Goal: Obtain resource: Download file/media

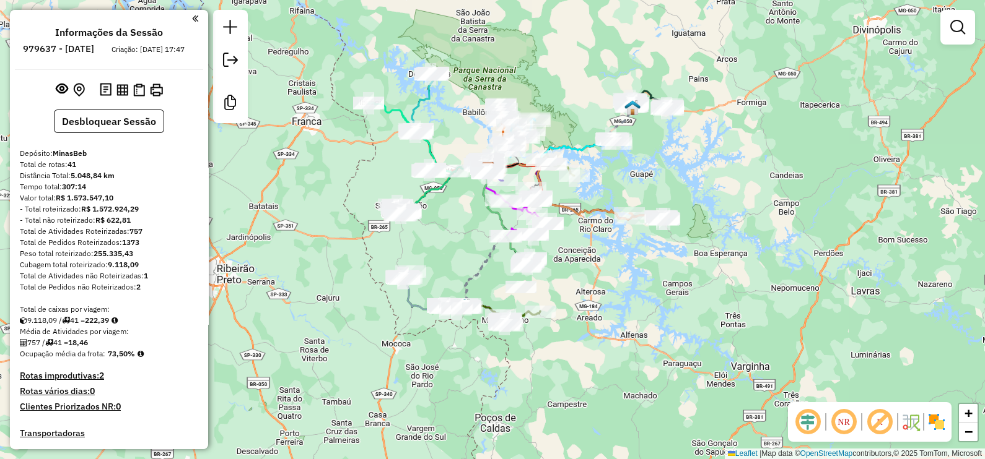
drag, startPoint x: 729, startPoint y: 50, endPoint x: 752, endPoint y: 50, distance: 22.9
click at [752, 50] on div "Janela de atendimento Grade de atendimento Capacidade Transportadoras Veículos …" at bounding box center [492, 229] width 985 height 459
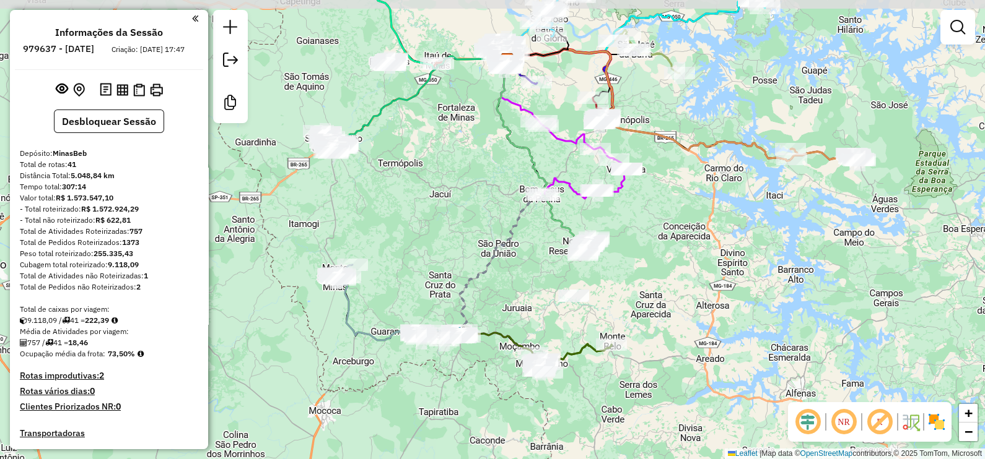
drag, startPoint x: 629, startPoint y: 315, endPoint x: 678, endPoint y: 346, distance: 58.1
click at [678, 346] on div "Janela de atendimento Grade de atendimento Capacidade Transportadoras Veículos …" at bounding box center [492, 229] width 985 height 459
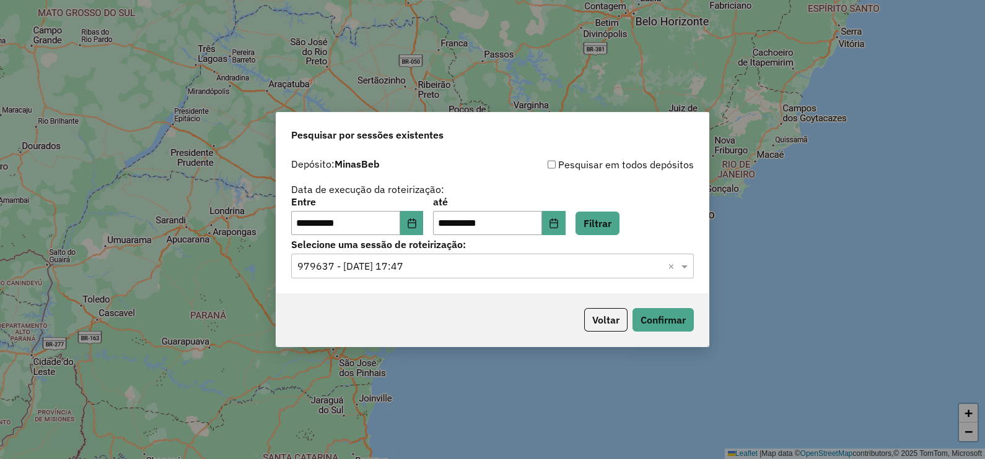
click at [721, 69] on div "**********" at bounding box center [492, 229] width 985 height 459
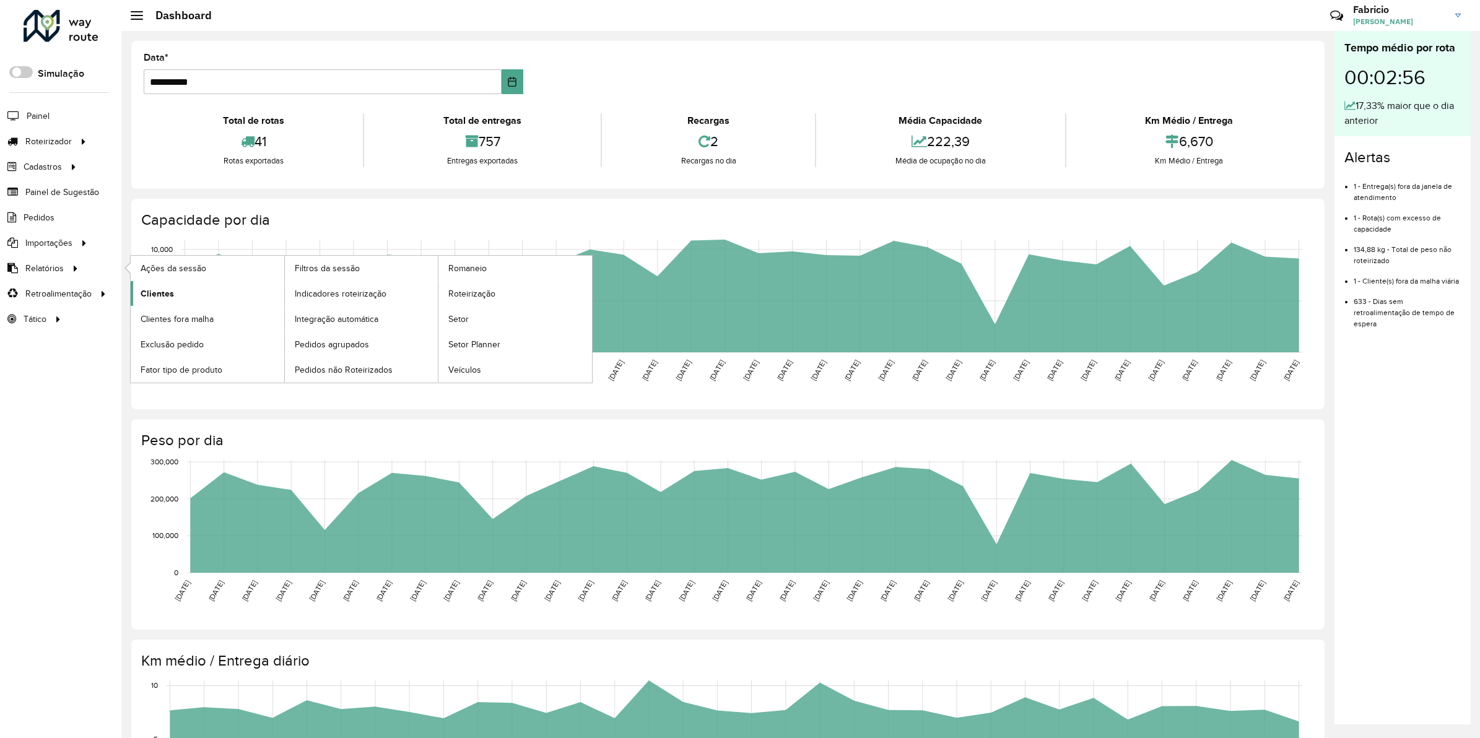
click at [171, 295] on span "Clientes" at bounding box center [157, 293] width 33 height 13
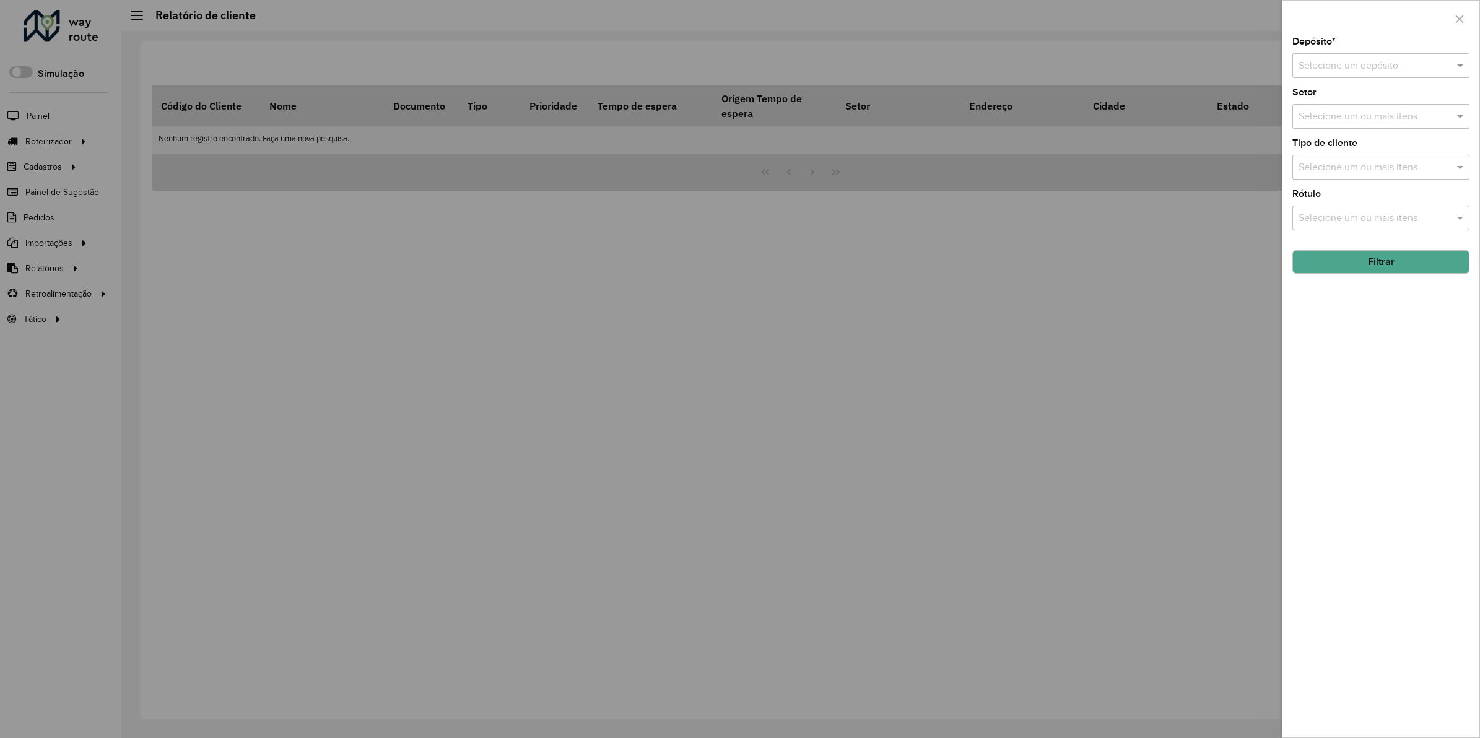
click at [1357, 50] on div "Depósito * Selecione um depósito" at bounding box center [1380, 57] width 177 height 41
click at [1357, 66] on input "text" at bounding box center [1369, 66] width 140 height 15
click at [1338, 97] on span "MinasBeb" at bounding box center [1319, 102] width 43 height 11
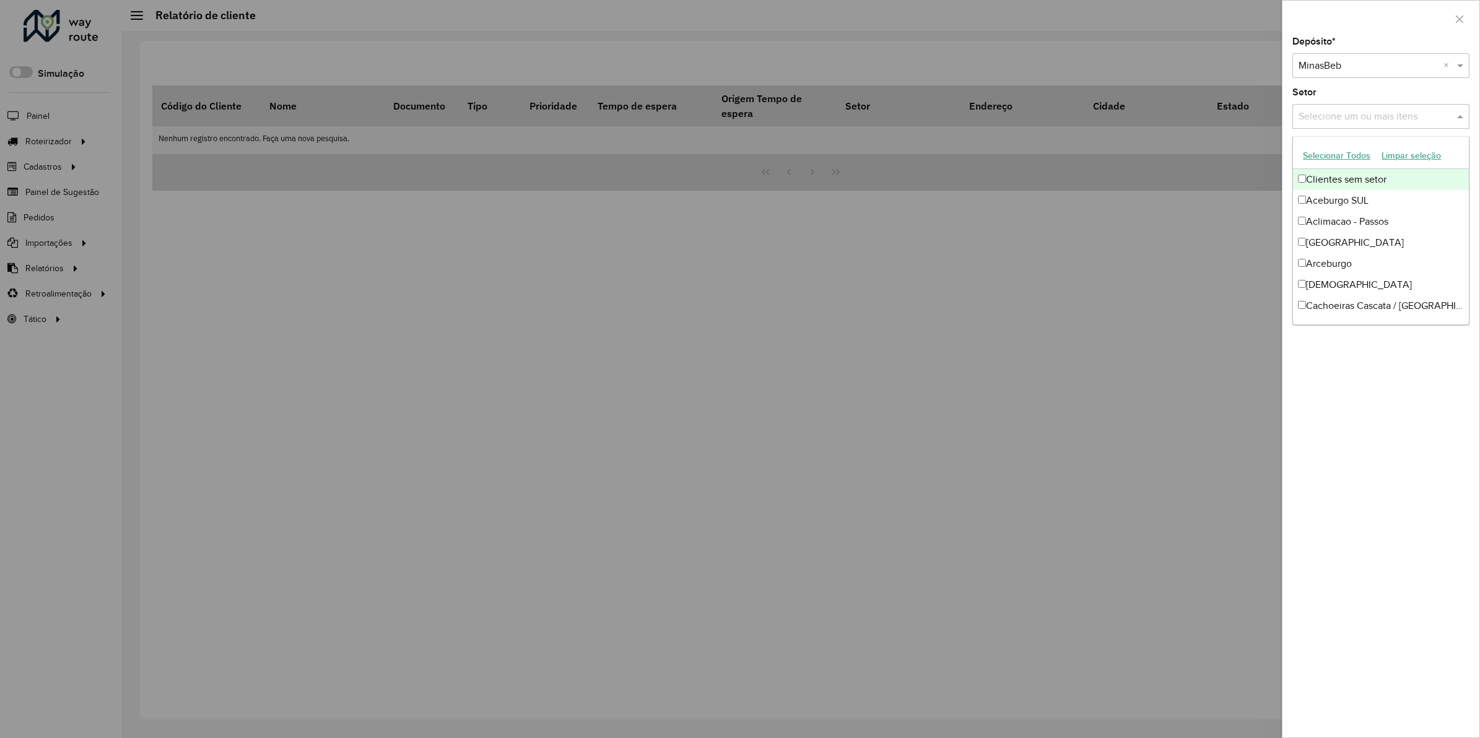
click at [1335, 118] on input "text" at bounding box center [1374, 117] width 159 height 15
click at [1354, 157] on button "Selecionar Todos" at bounding box center [1336, 155] width 79 height 19
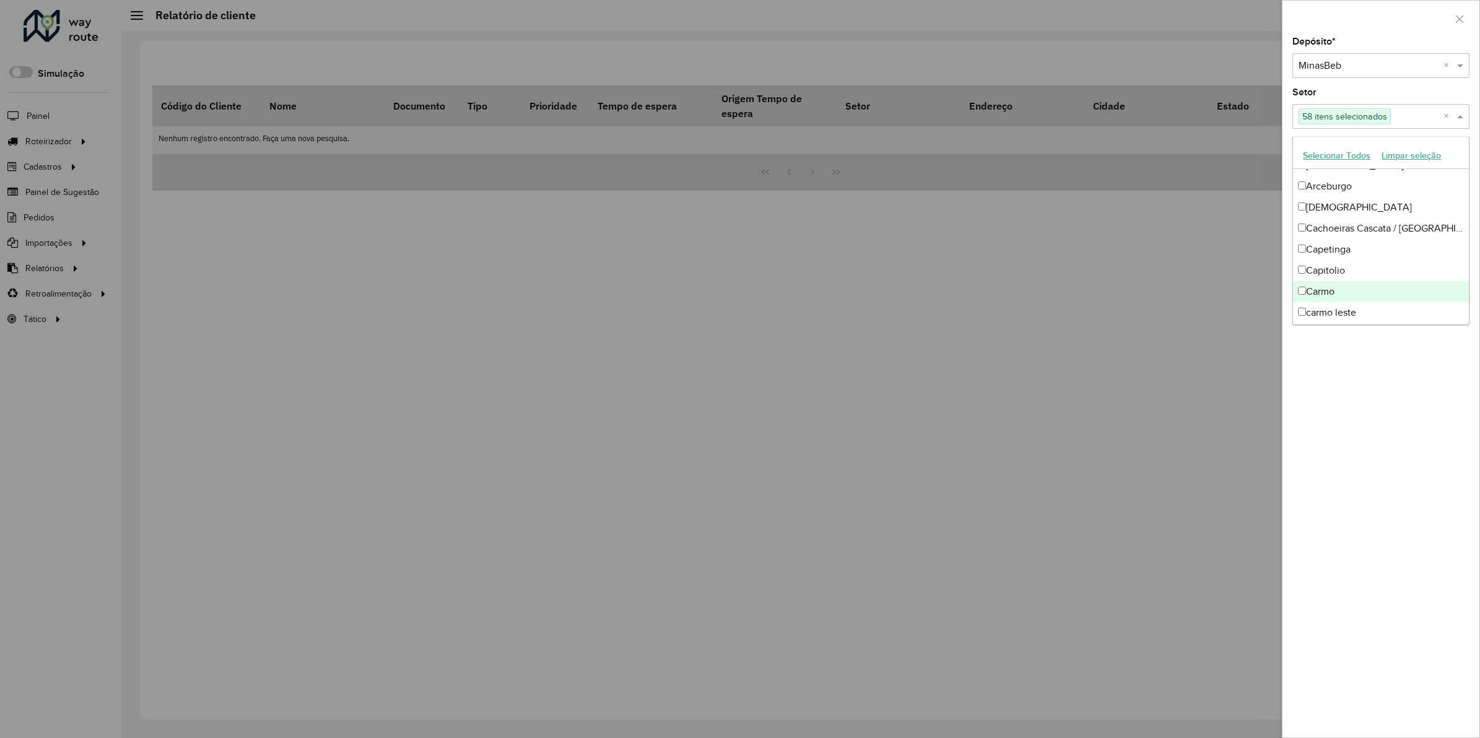
click at [1398, 376] on div "Depósito * Selecione um depósito × MinasBeb × Setor Selecione um ou mais itens …" at bounding box center [1380, 387] width 197 height 700
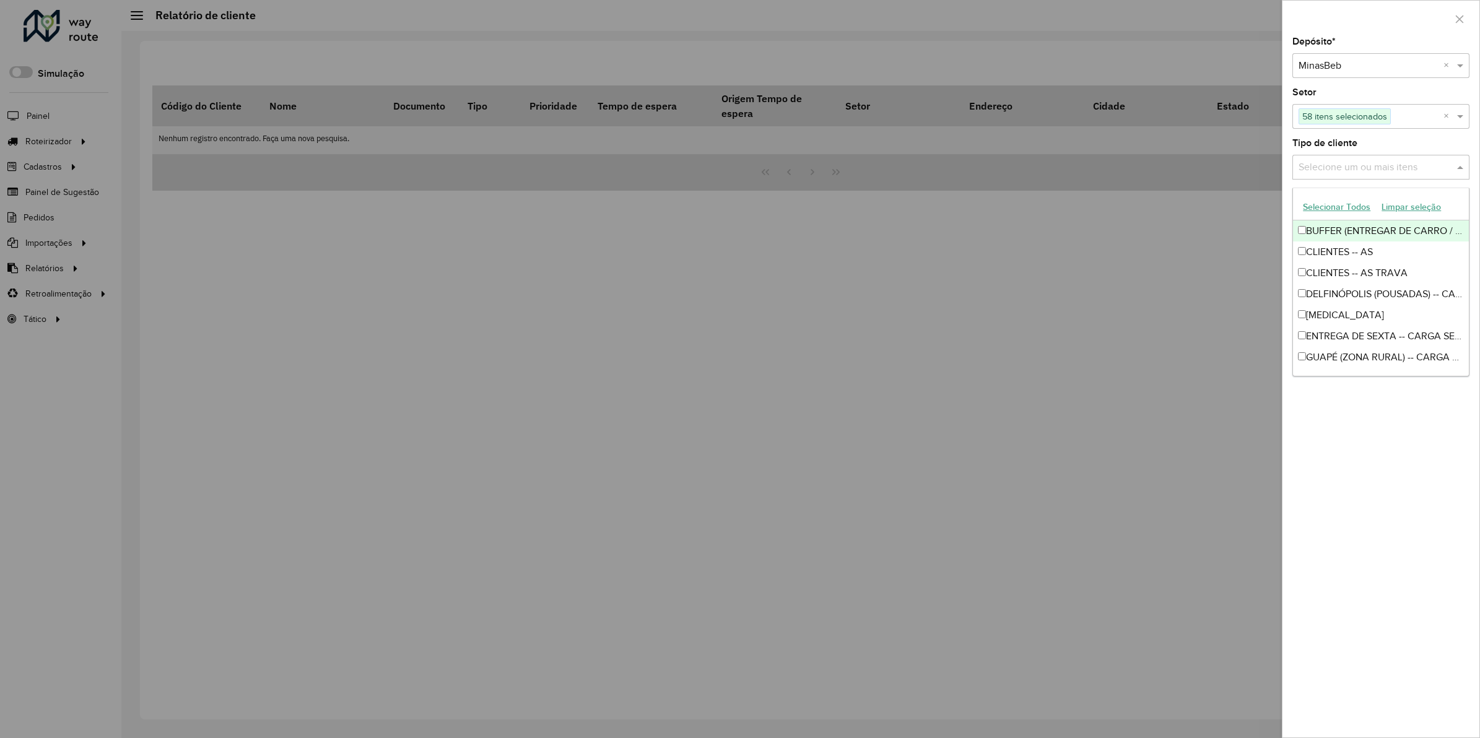
click at [1370, 165] on input "text" at bounding box center [1374, 167] width 159 height 15
click at [1346, 206] on button "Selecionar Todos" at bounding box center [1336, 207] width 79 height 19
click at [1389, 412] on div "Depósito * Selecione um depósito × MinasBeb × Setor Selecione um ou mais itens …" at bounding box center [1380, 387] width 197 height 700
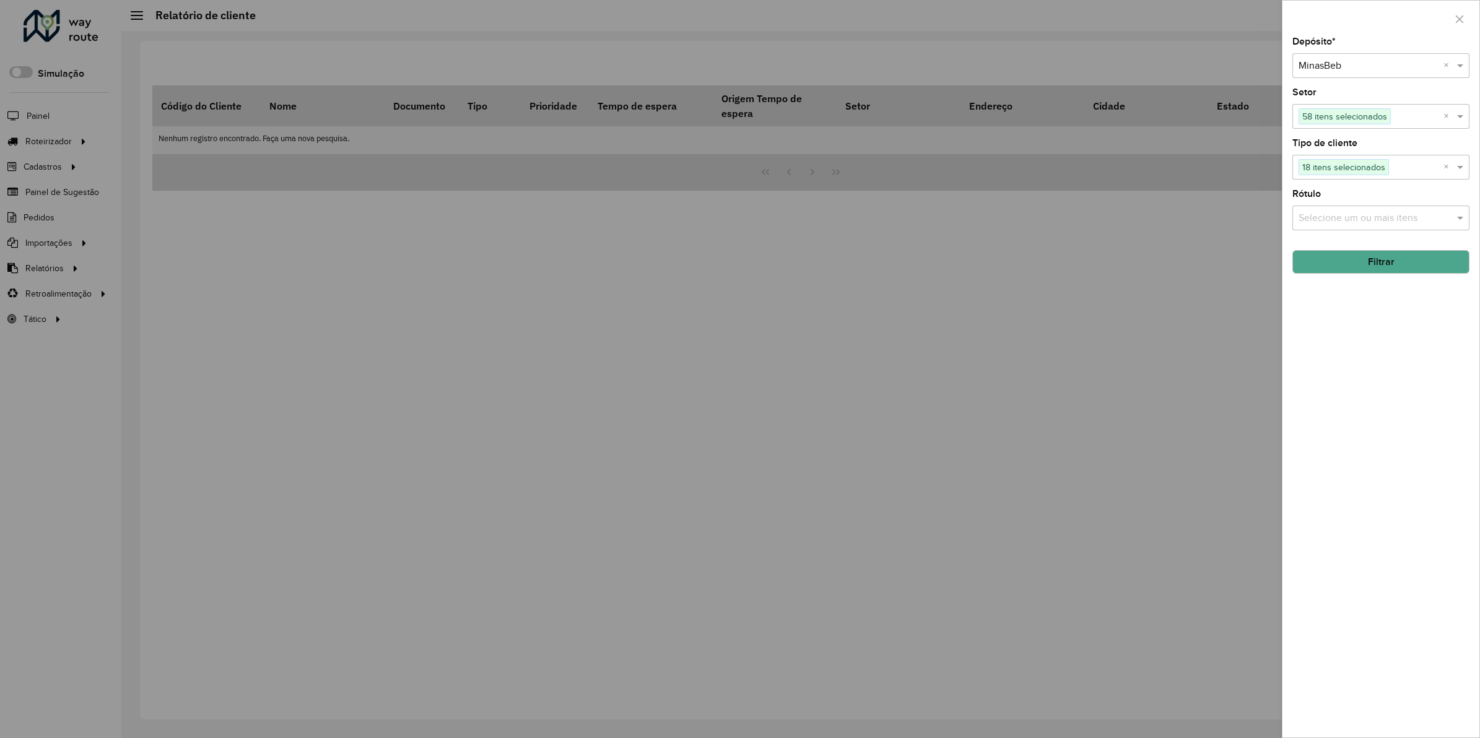
click at [1344, 219] on input "text" at bounding box center [1374, 218] width 159 height 15
click at [1342, 262] on button "Selecionar Todos" at bounding box center [1336, 258] width 79 height 19
click at [1360, 349] on div "Depósito * Selecione um depósito × MinasBeb × Setor Selecione um ou mais itens …" at bounding box center [1380, 387] width 197 height 700
click at [1386, 260] on button "Filtrar" at bounding box center [1380, 262] width 177 height 24
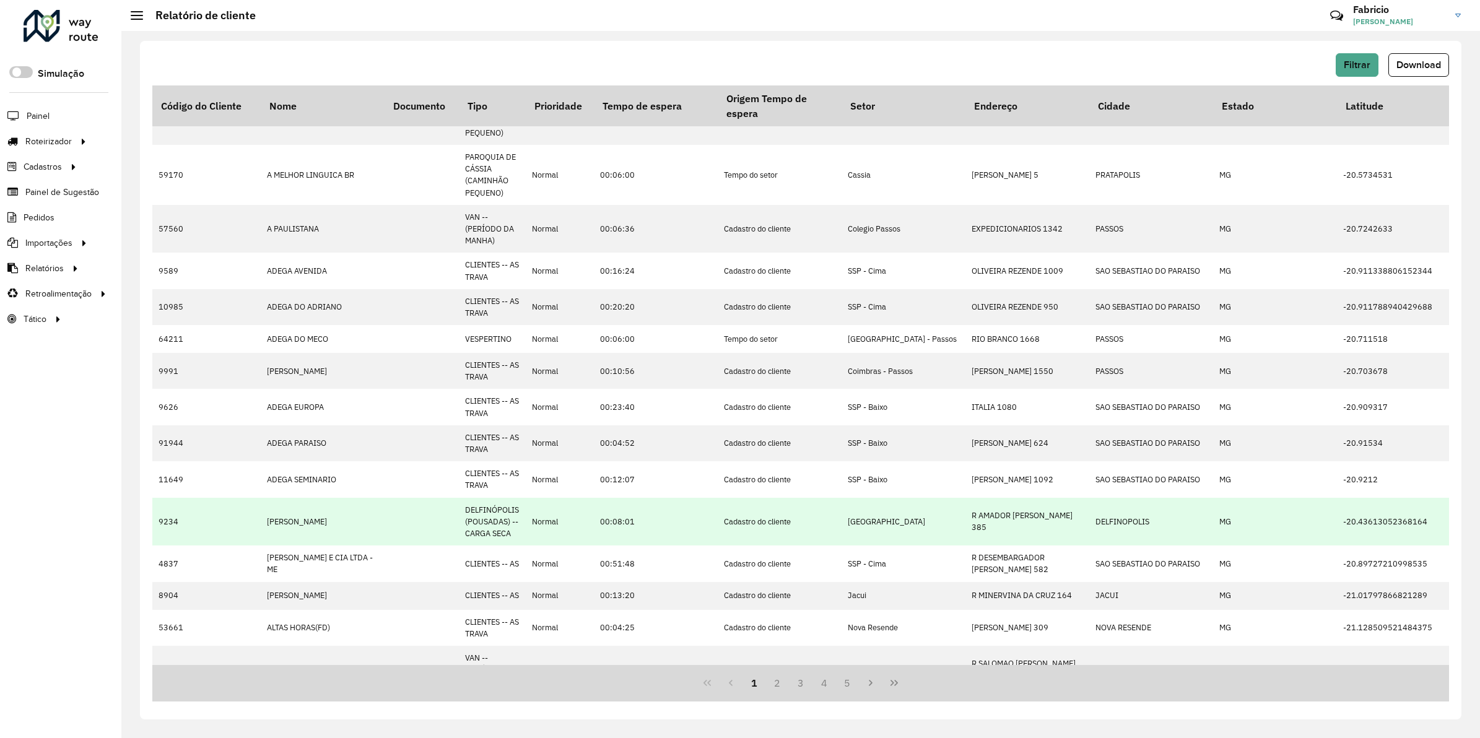
scroll to position [0, 0]
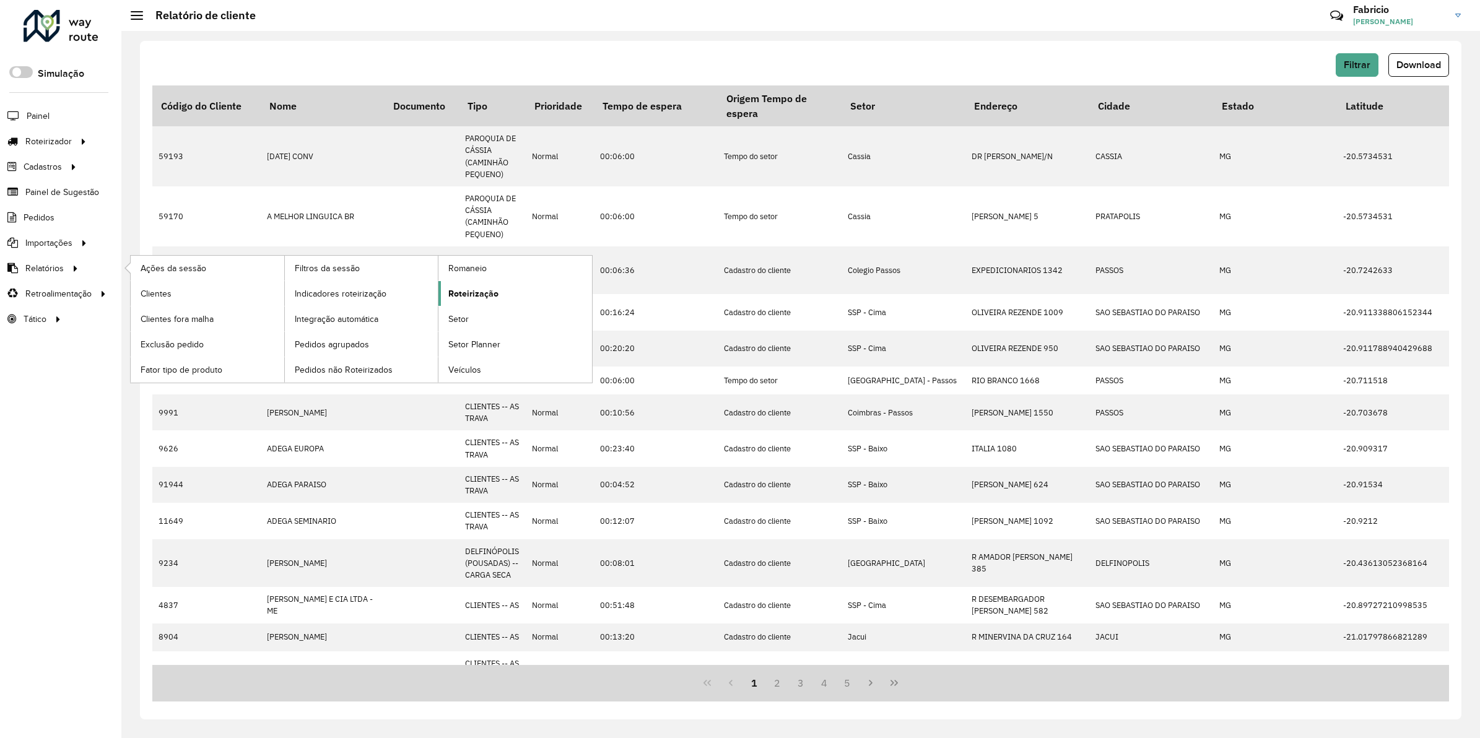
click at [494, 300] on span "Roteirização" at bounding box center [473, 293] width 50 height 13
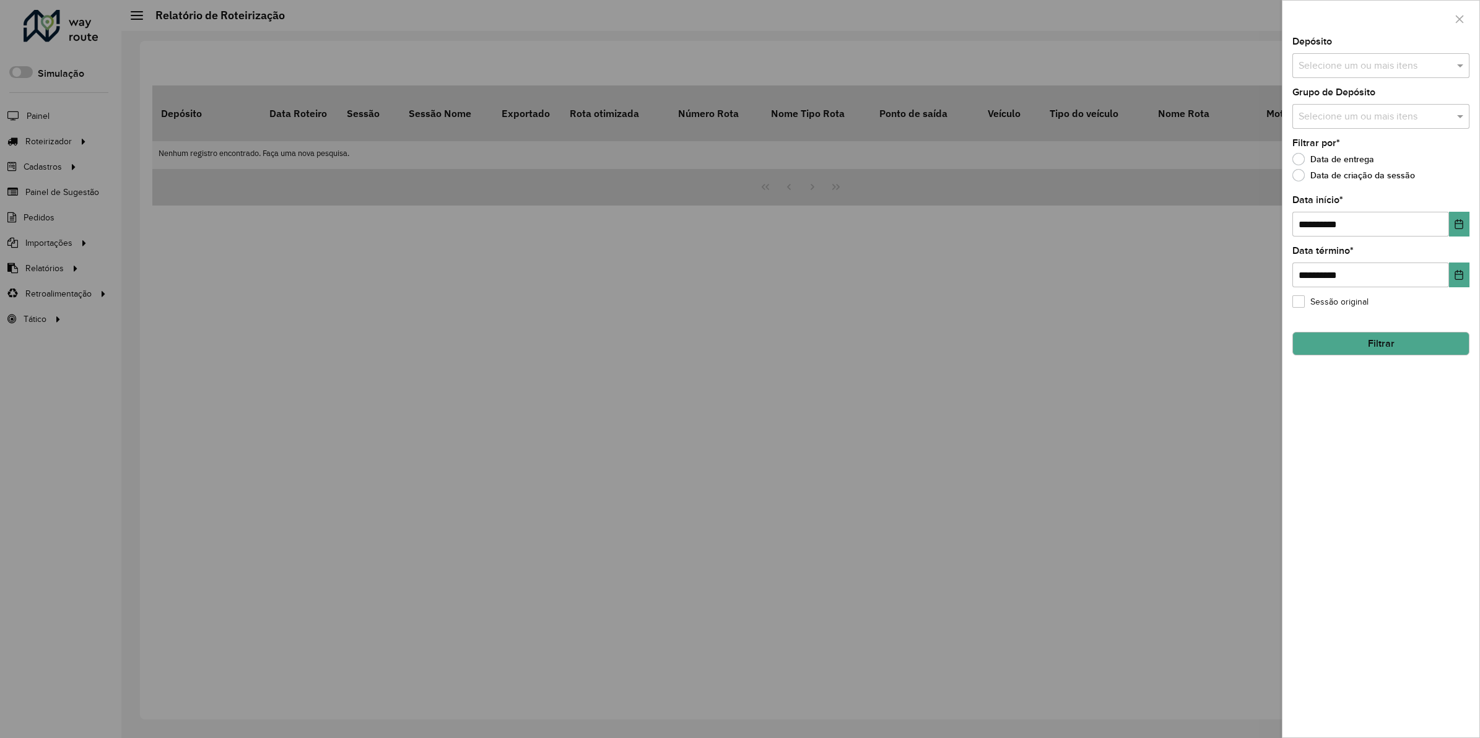
click at [48, 270] on div at bounding box center [740, 369] width 1480 height 738
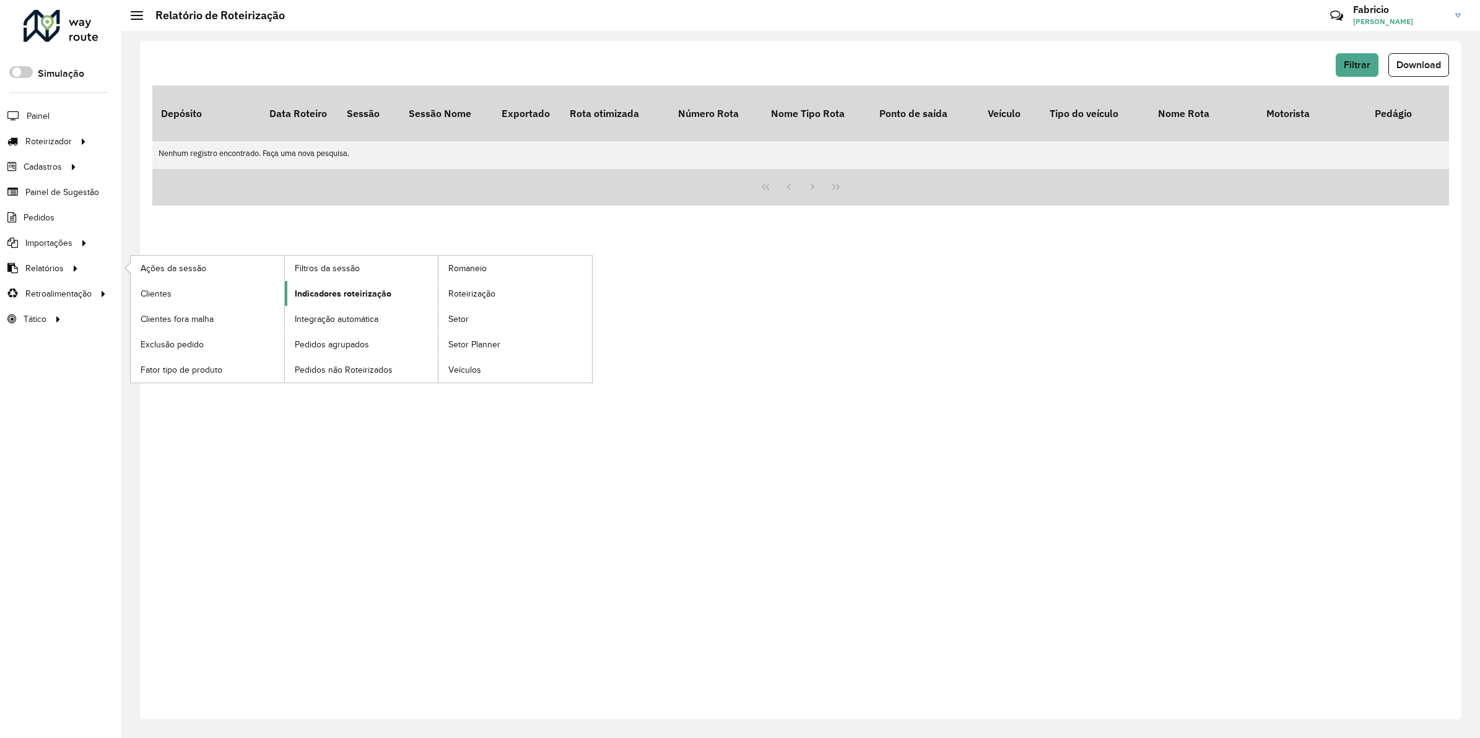
click at [328, 296] on span "Indicadores roteirização" at bounding box center [343, 293] width 97 height 13
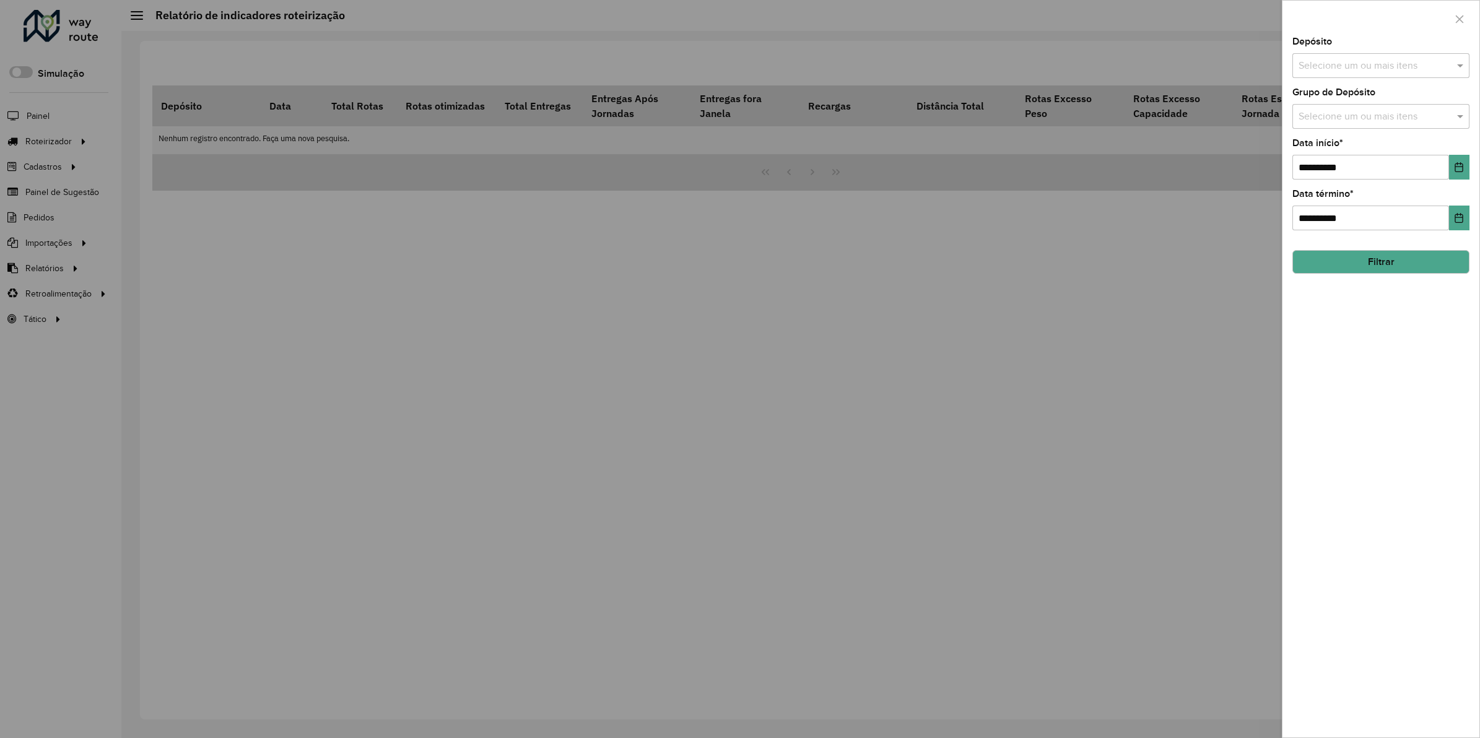
click at [388, 255] on div at bounding box center [740, 369] width 1480 height 738
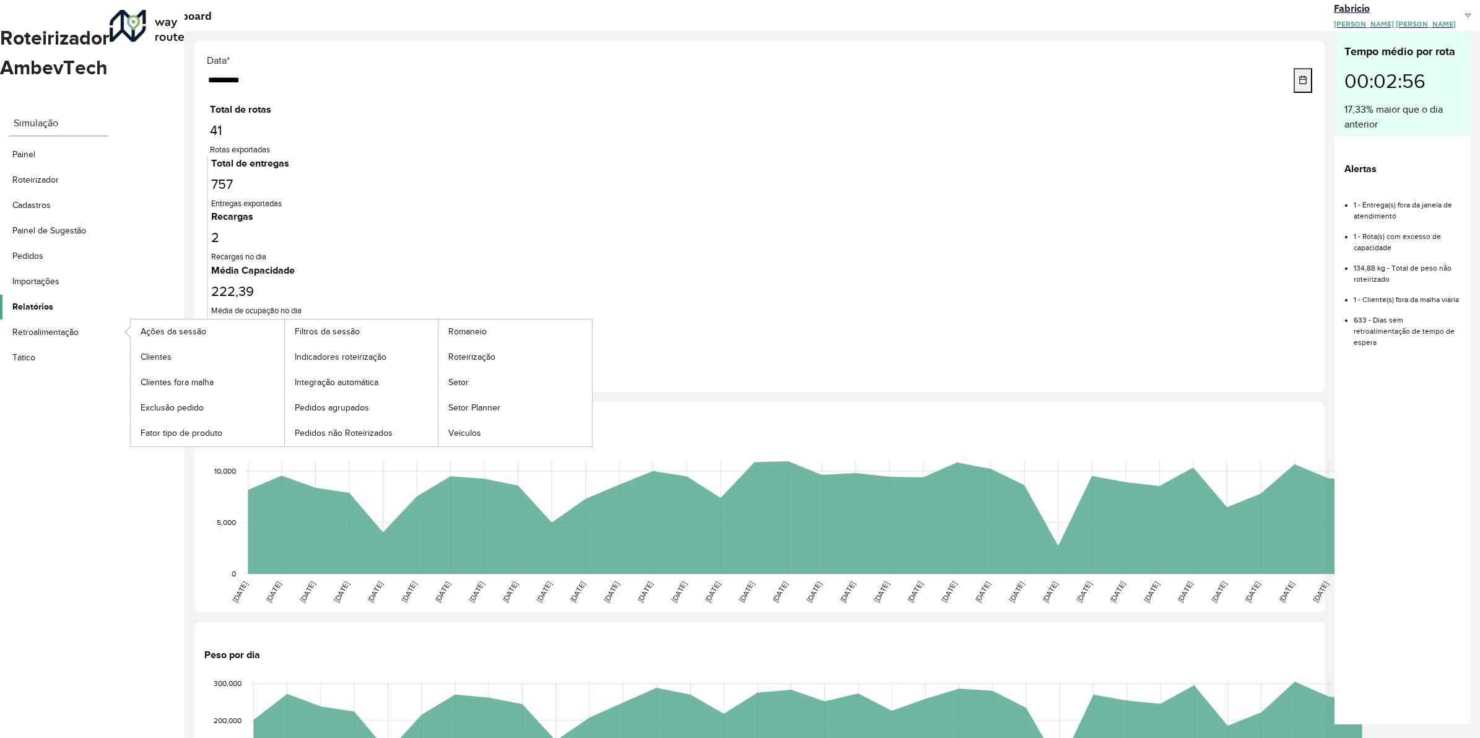
click at [64, 299] on div at bounding box center [59, 306] width 12 height 15
click at [459, 325] on span "Romaneio" at bounding box center [468, 331] width 40 height 13
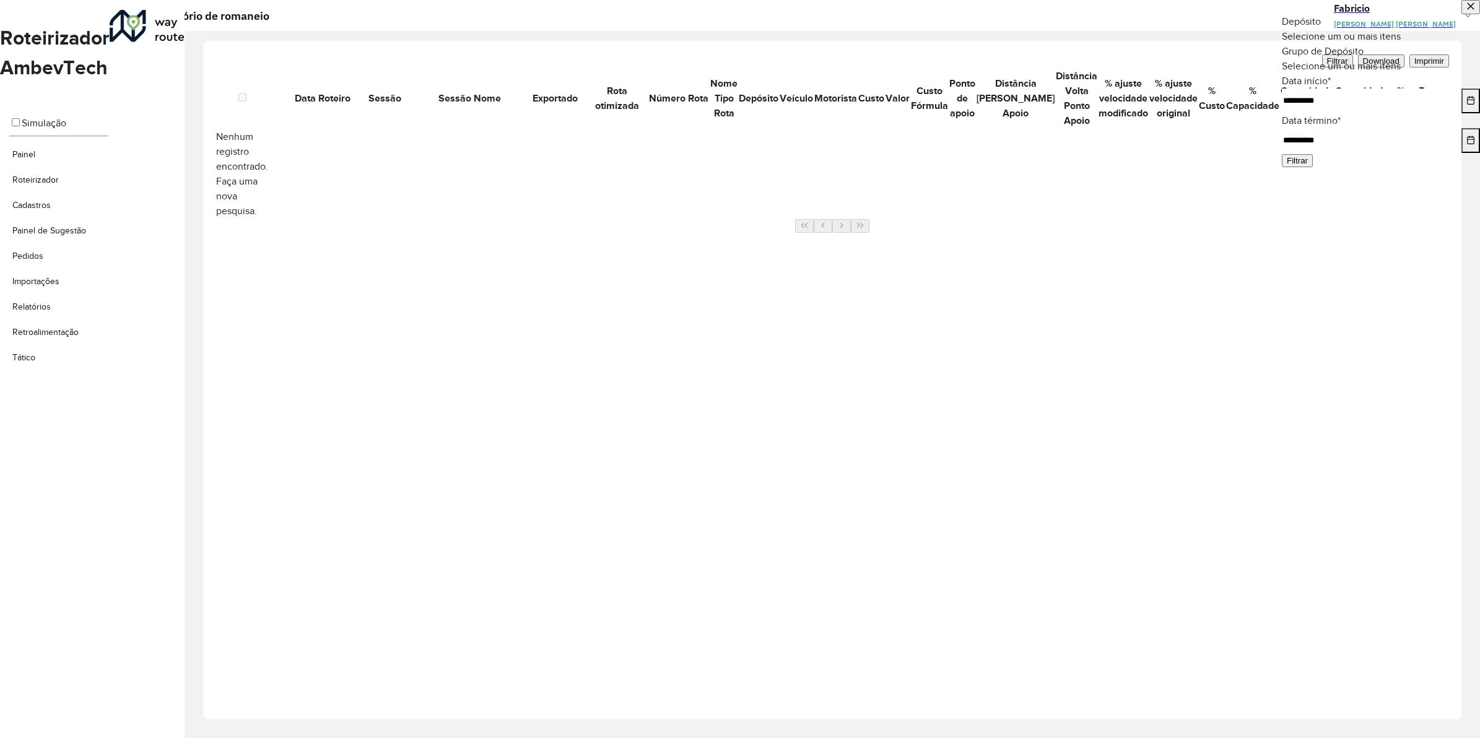
click at [617, 738] on div at bounding box center [740, 738] width 1480 height 0
click at [1322, 67] on button "Filtrar" at bounding box center [1337, 60] width 31 height 13
click at [1388, 44] on div "Depósito Selecione um ou mais itens" at bounding box center [1381, 29] width 198 height 30
click at [1384, 42] on input "text" at bounding box center [1381, 37] width 198 height 9
click at [1308, 108] on div "MinasBeb" at bounding box center [1380, 101] width 177 height 15
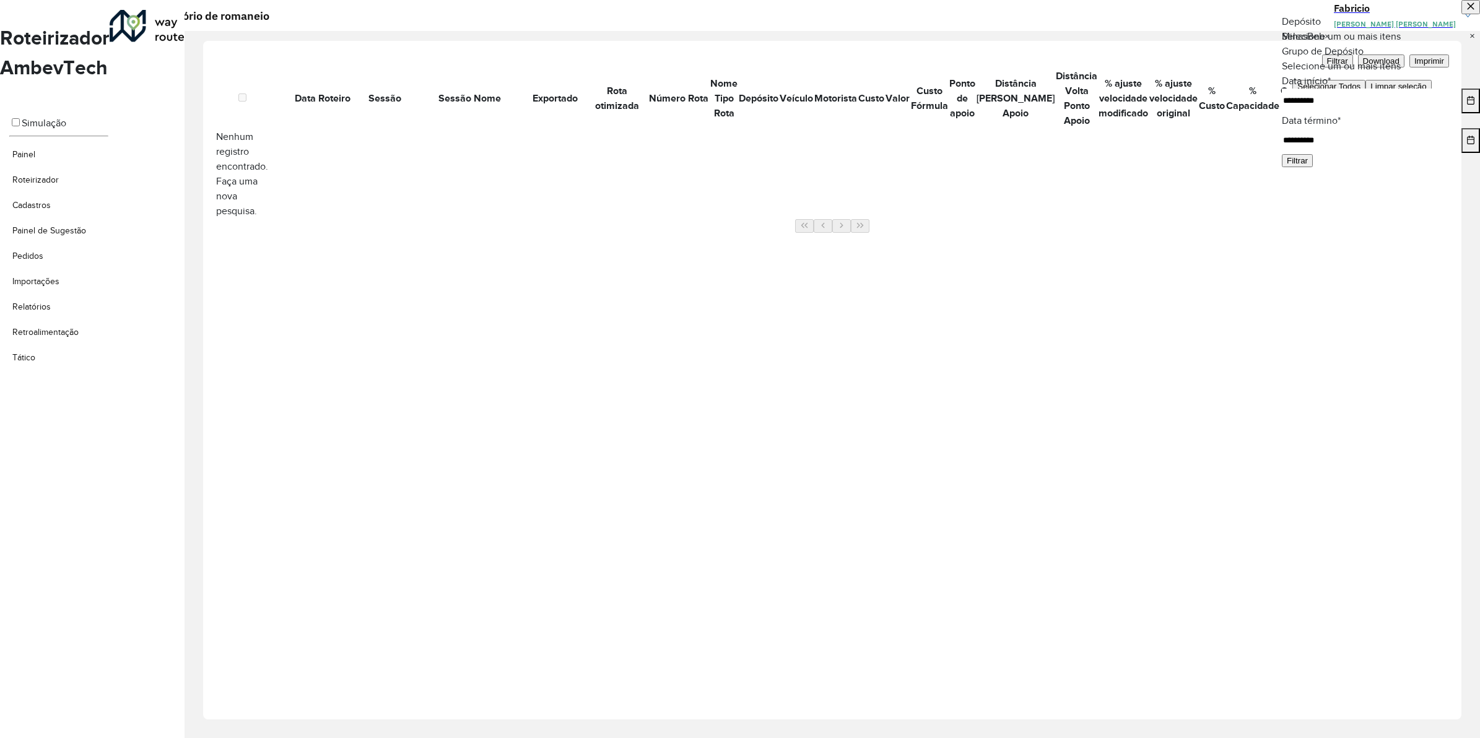
click at [1398, 14] on div at bounding box center [1381, 7] width 198 height 14
click at [1335, 72] on input "text" at bounding box center [1381, 67] width 198 height 9
click at [1311, 160] on div "GEO MG" at bounding box center [1380, 152] width 177 height 15
click at [1367, 327] on div "**********" at bounding box center [1381, 376] width 198 height 724
click at [1313, 167] on button "Filtrar" at bounding box center [1297, 160] width 31 height 13
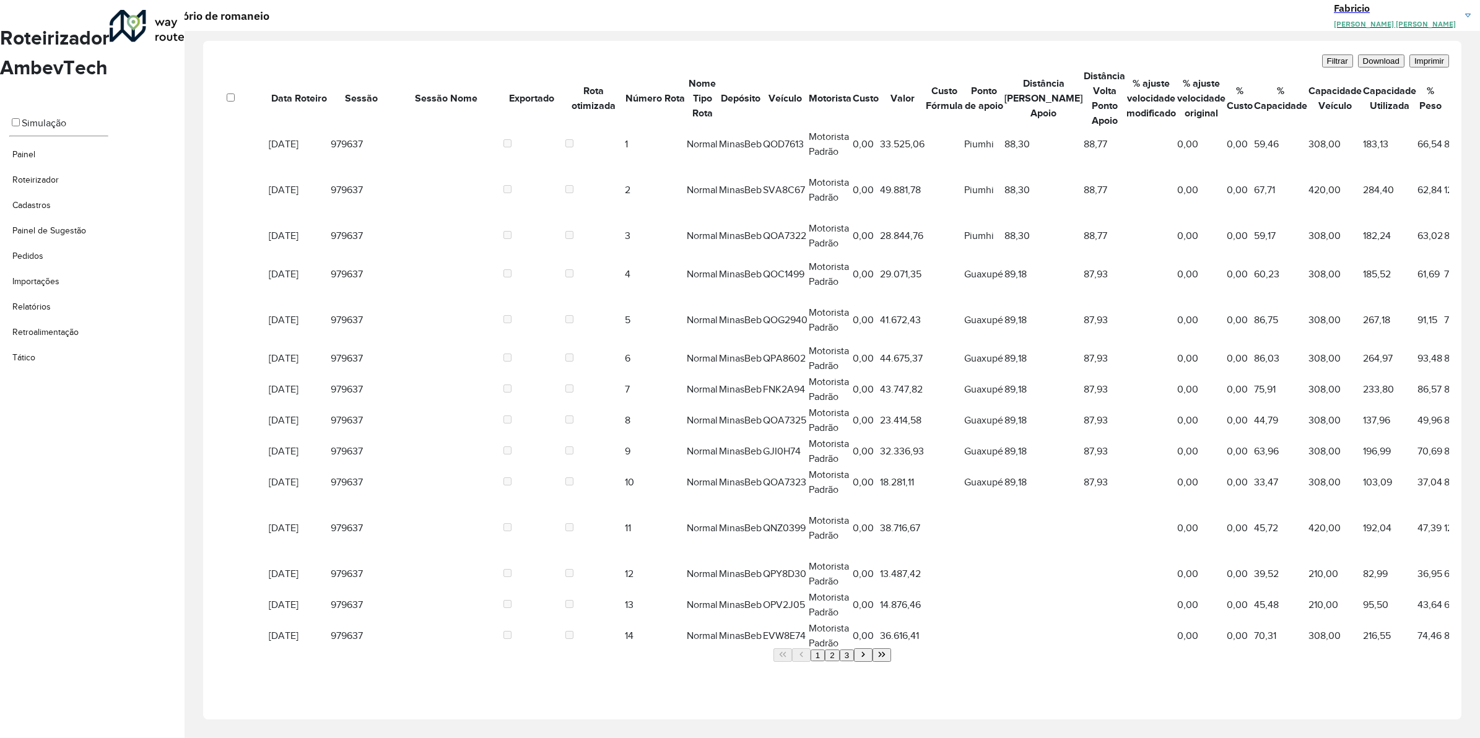
click at [216, 152] on div at bounding box center [230, 152] width 28 height 0
click at [216, 155] on icon at bounding box center [220, 150] width 9 height 9
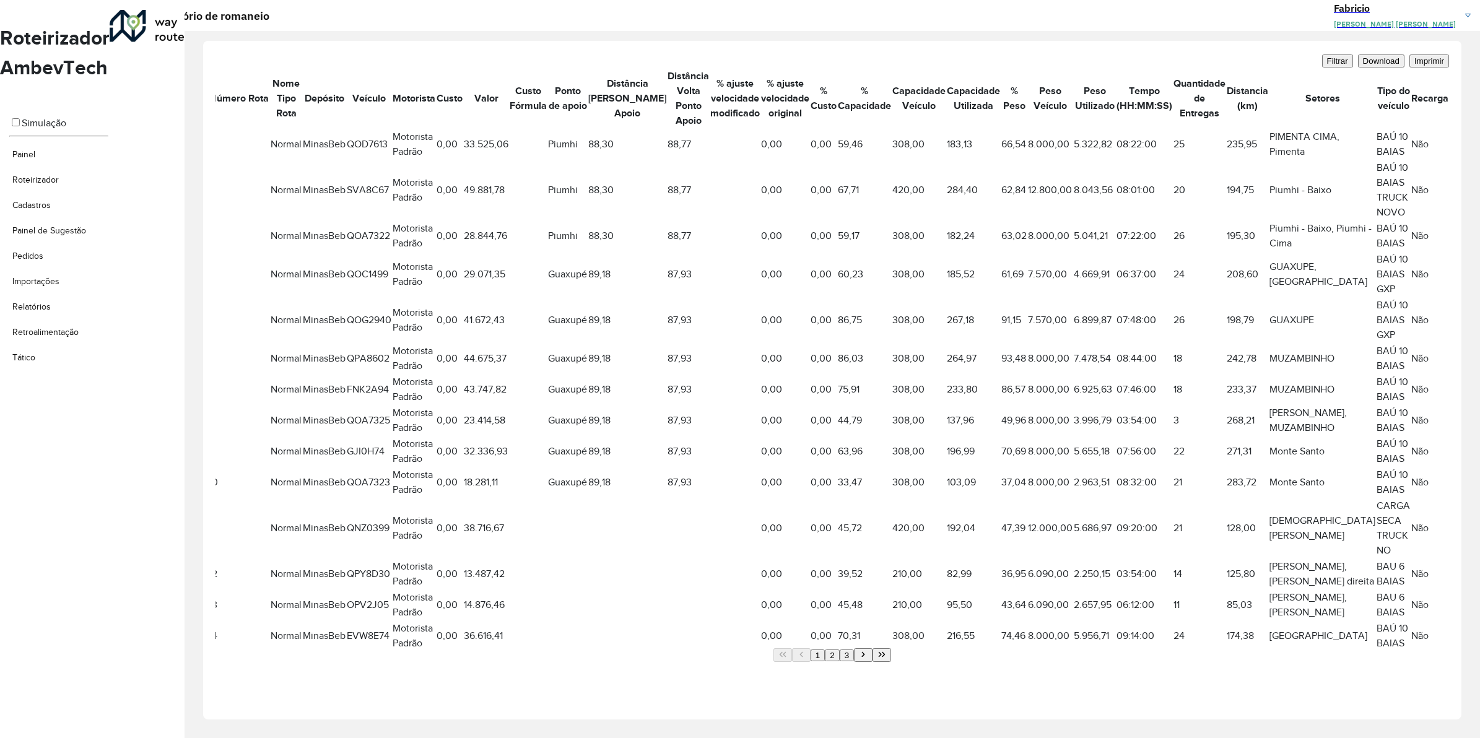
scroll to position [0, 620]
click at [1363, 66] on span "Download" at bounding box center [1381, 60] width 37 height 9
